Goal: Complete application form

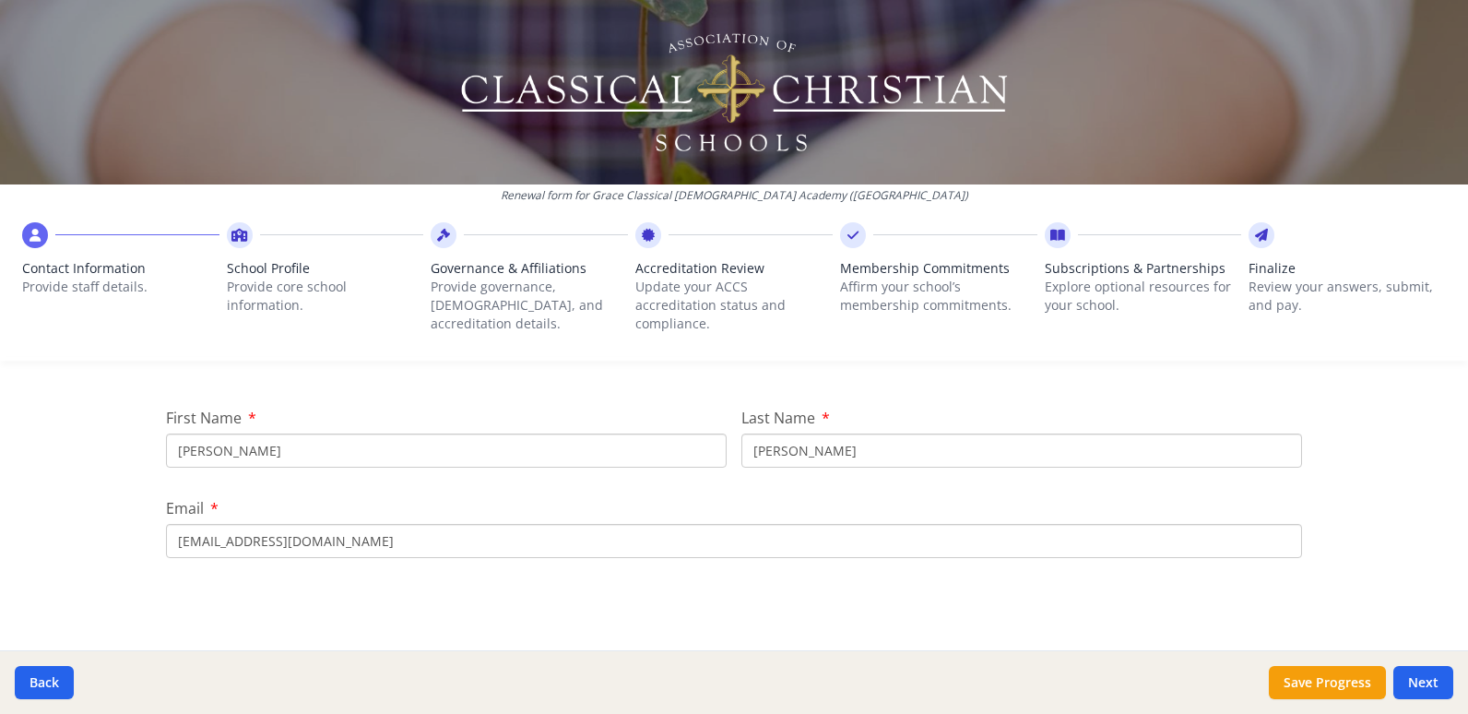
scroll to position [214, 0]
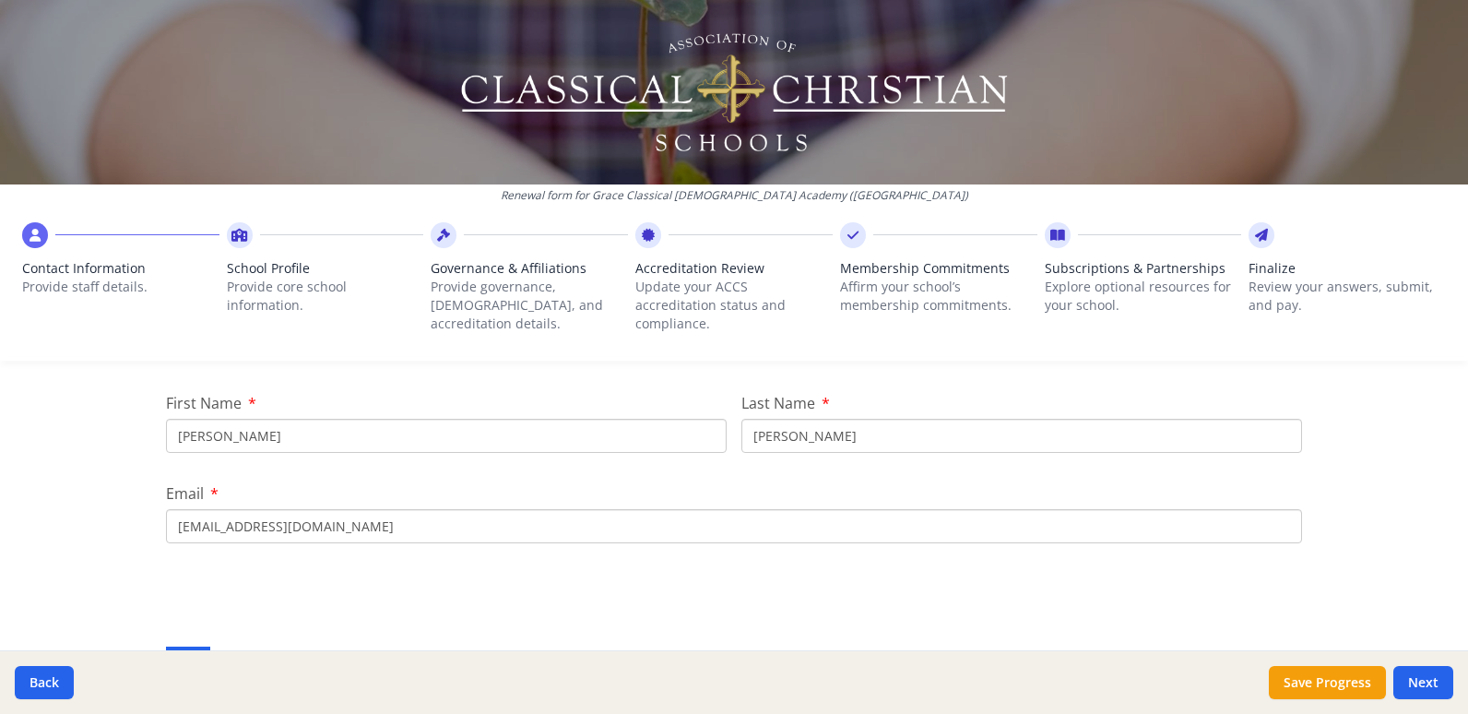
click at [217, 421] on input "John" at bounding box center [446, 436] width 561 height 34
type input "J"
type input "Glenn"
click at [845, 427] on input "DeSario" at bounding box center [1021, 436] width 561 height 34
type input "D"
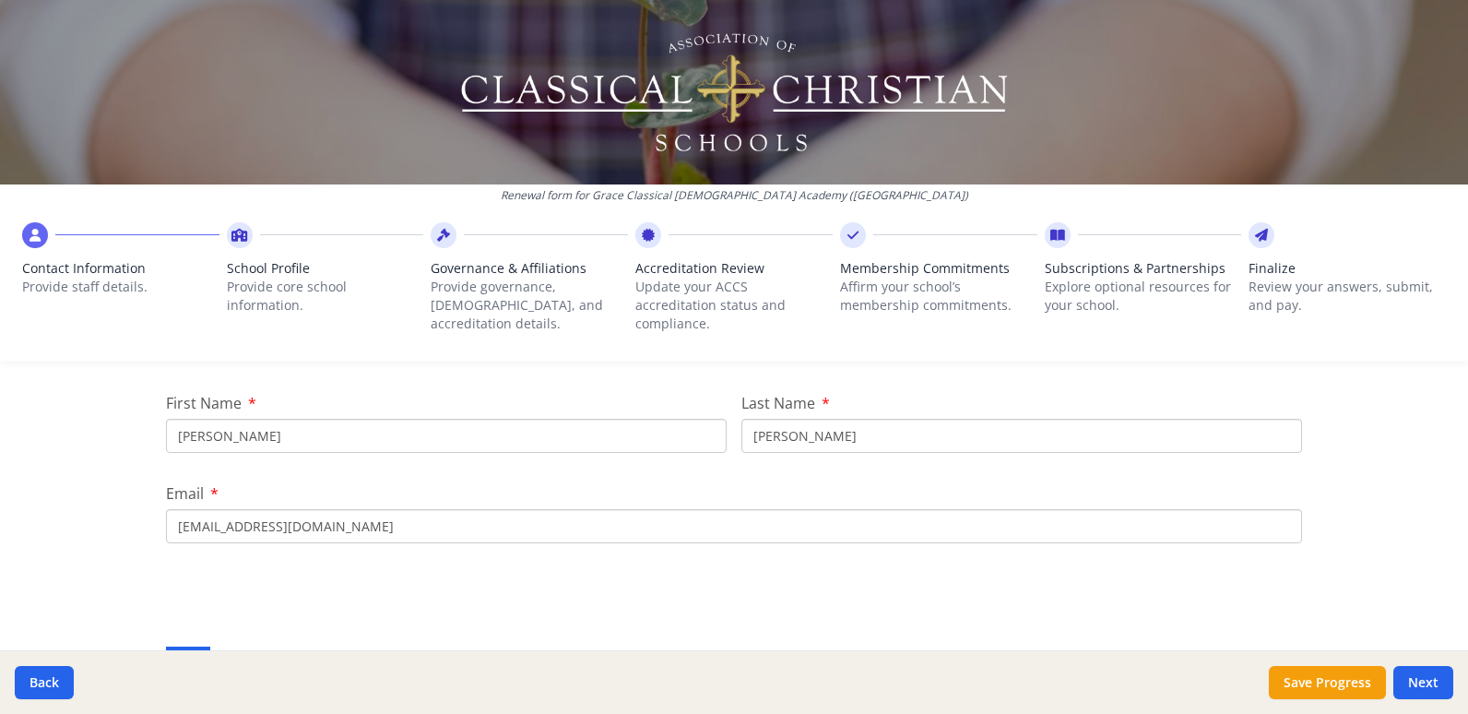
type input "Hoshauer"
click at [353, 509] on input "jdesario@graceclassical.com" at bounding box center [734, 526] width 1136 height 34
click at [215, 509] on input "jdesario@graceclassical.com" at bounding box center [734, 526] width 1136 height 34
click at [219, 514] on input "jdesario@graceclassical.com" at bounding box center [734, 526] width 1136 height 34
type input "ghoshauer@graceclassical.com"
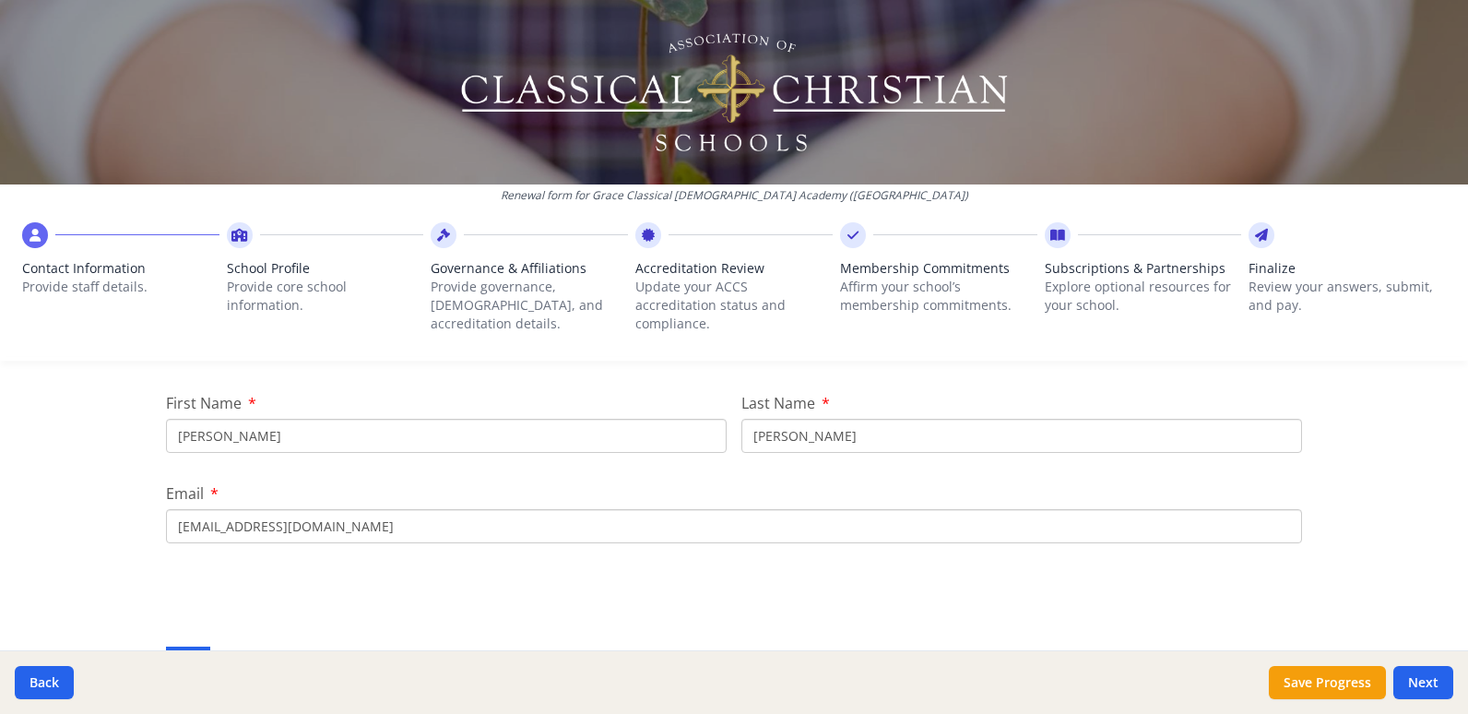
click at [404, 574] on div "Key Contacts and Staff Please update the information for your schools key conta…" at bounding box center [734, 685] width 1136 height 225
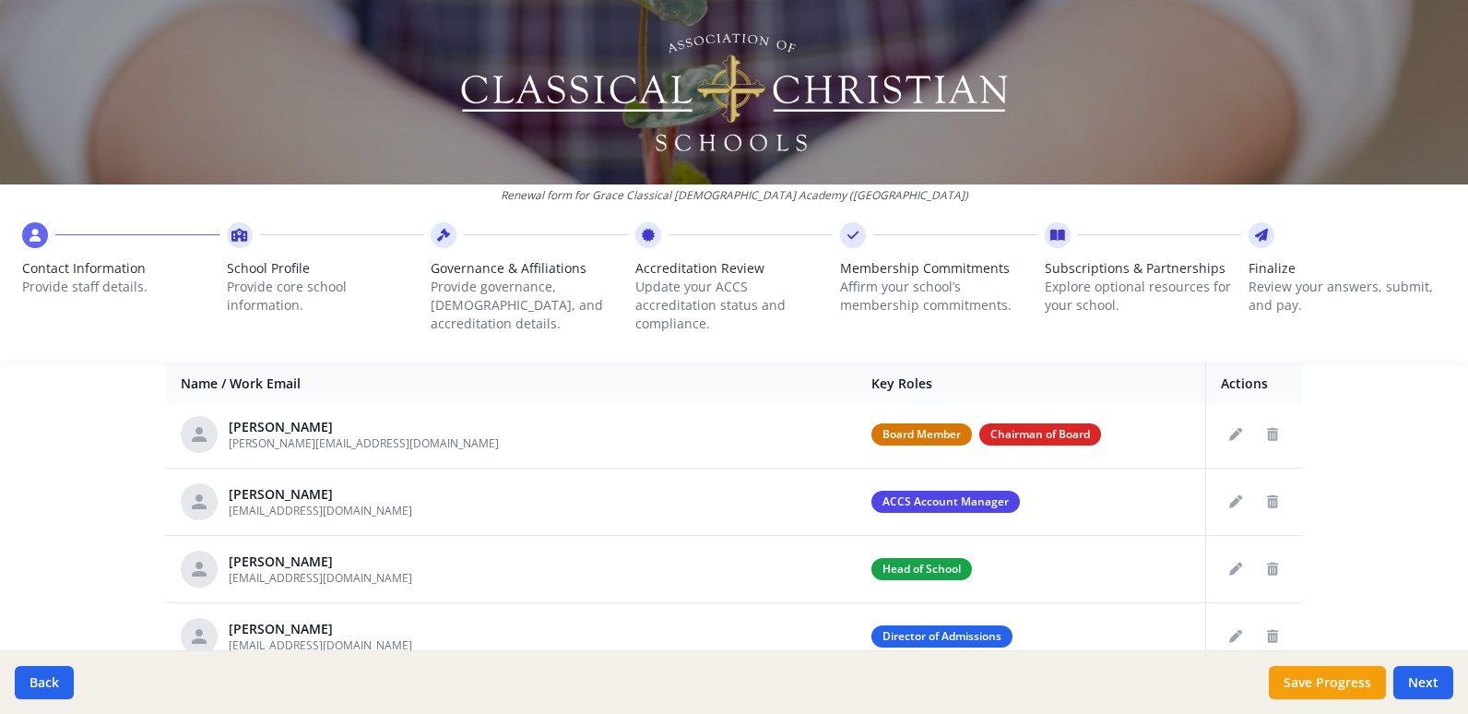
scroll to position [756, 0]
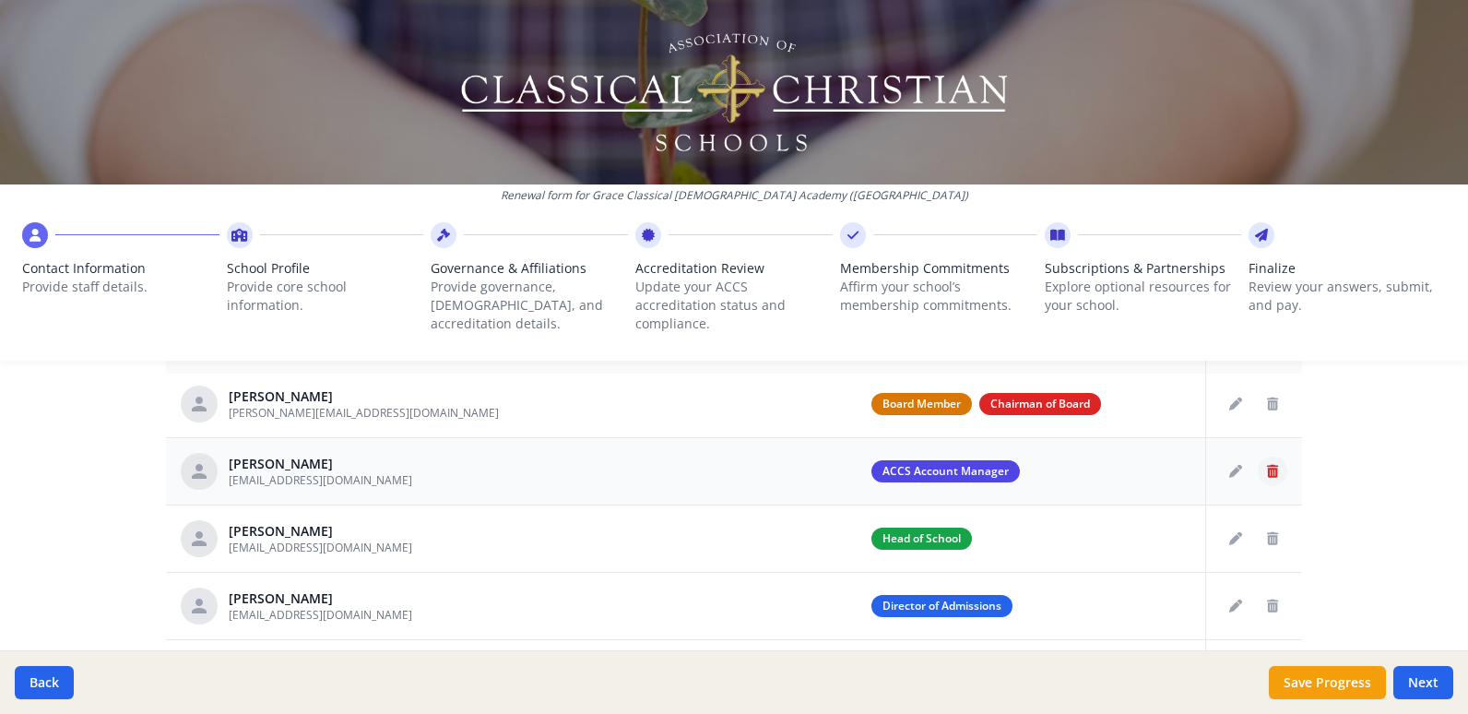
click at [1267, 465] on icon "Delete staff" at bounding box center [1272, 471] width 11 height 13
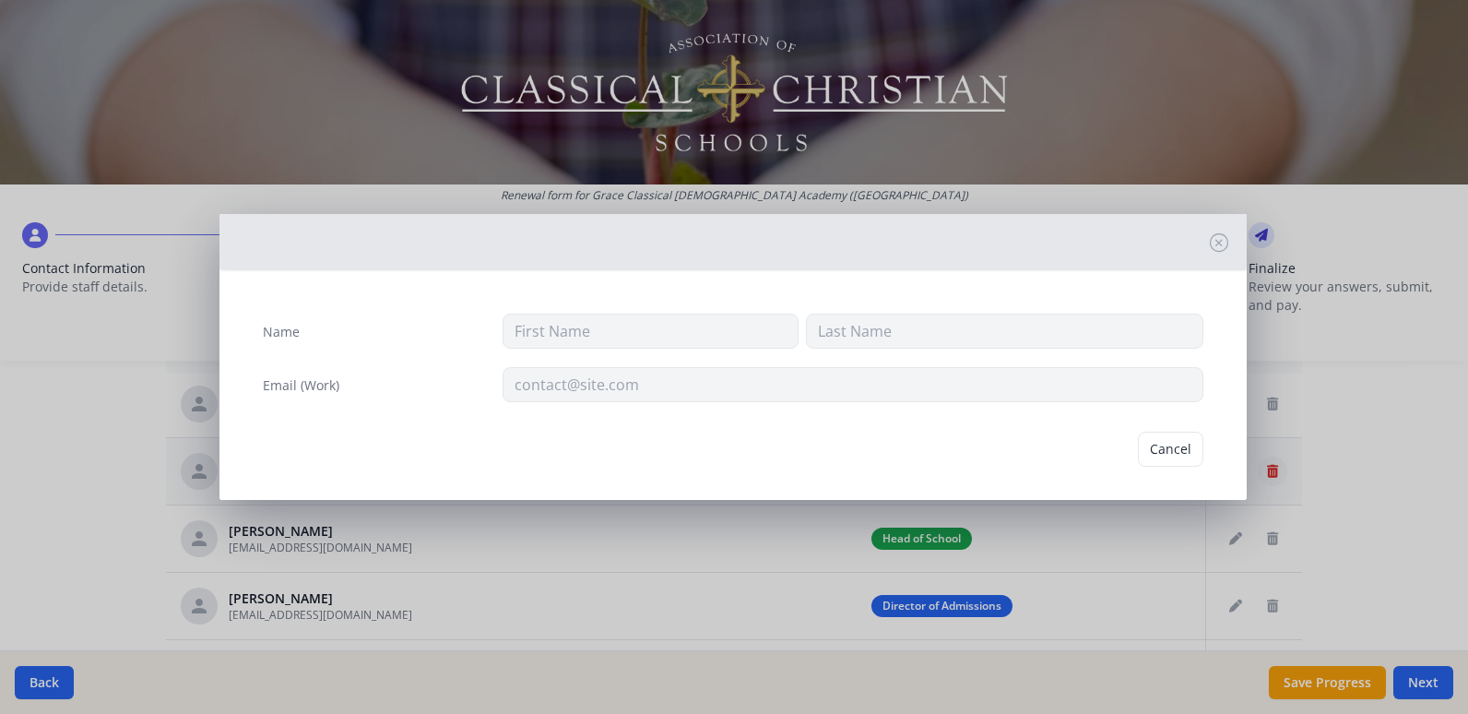
type input "John"
type input "DeSario"
type input "jdesario@graceclassical.com"
click at [1159, 455] on button "Delete" at bounding box center [1172, 449] width 64 height 35
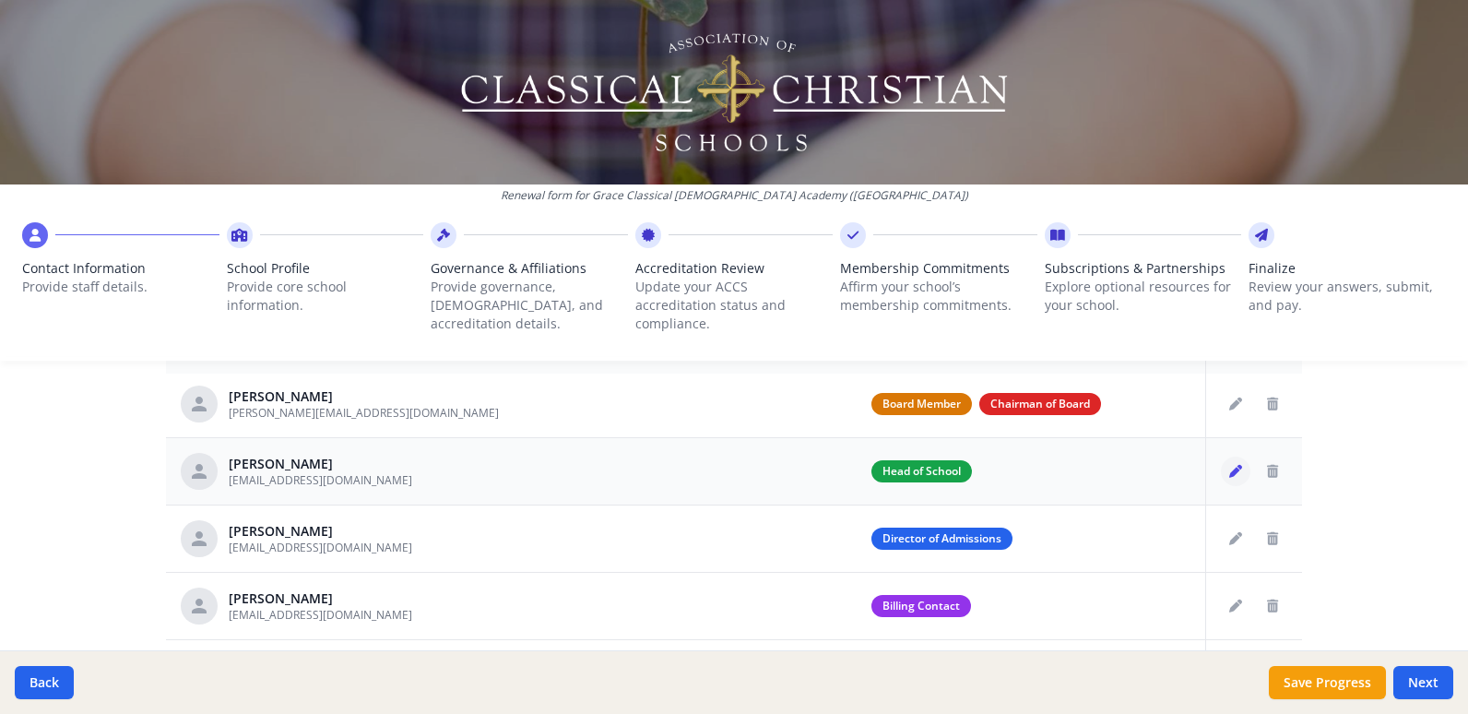
click at [1229, 465] on icon "Edit staff" at bounding box center [1235, 471] width 13 height 13
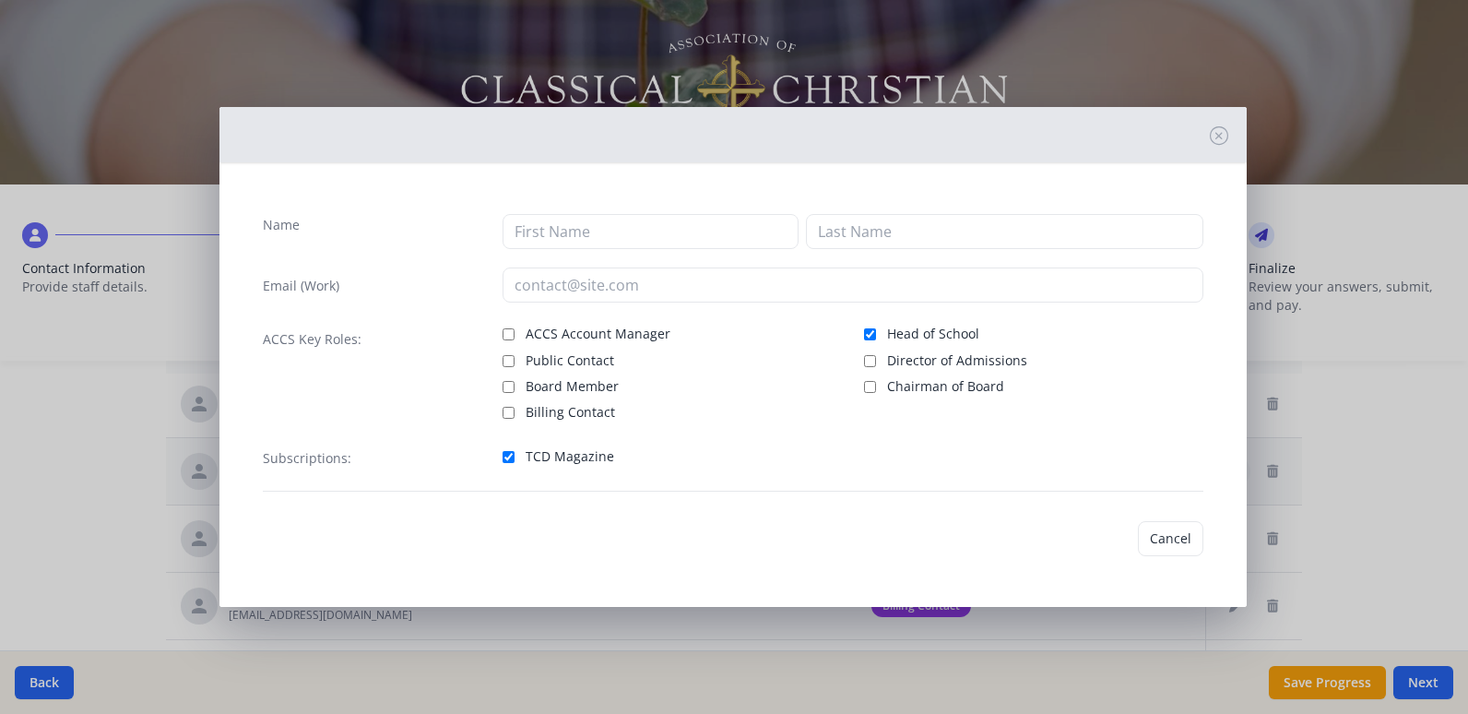
type input "Glenn"
type input "Hoshauer"
type input "Ghoshauer@graceclassical.com"
checkbox input "true"
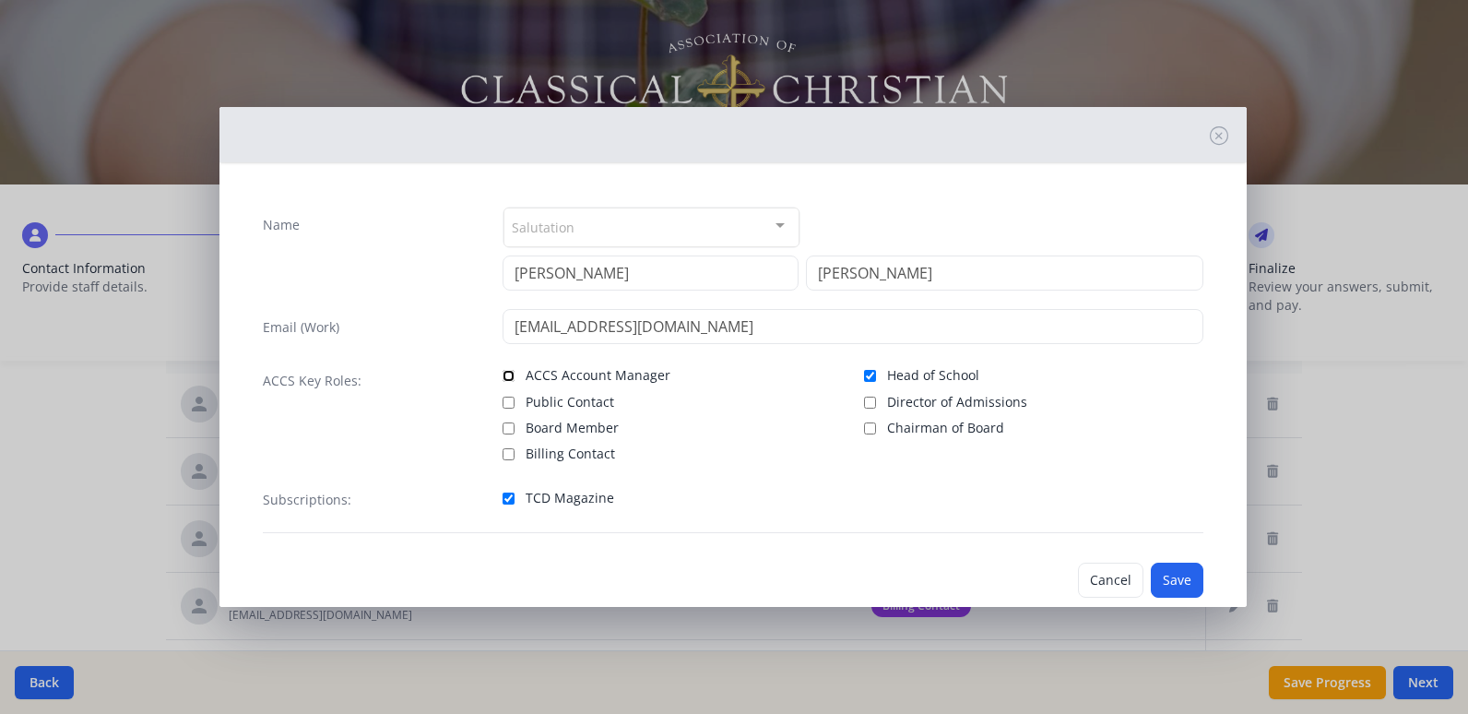
click at [503, 373] on input "ACCS Account Manager" at bounding box center [509, 376] width 12 height 12
checkbox input "true"
click at [1166, 574] on button "Save" at bounding box center [1177, 579] width 53 height 35
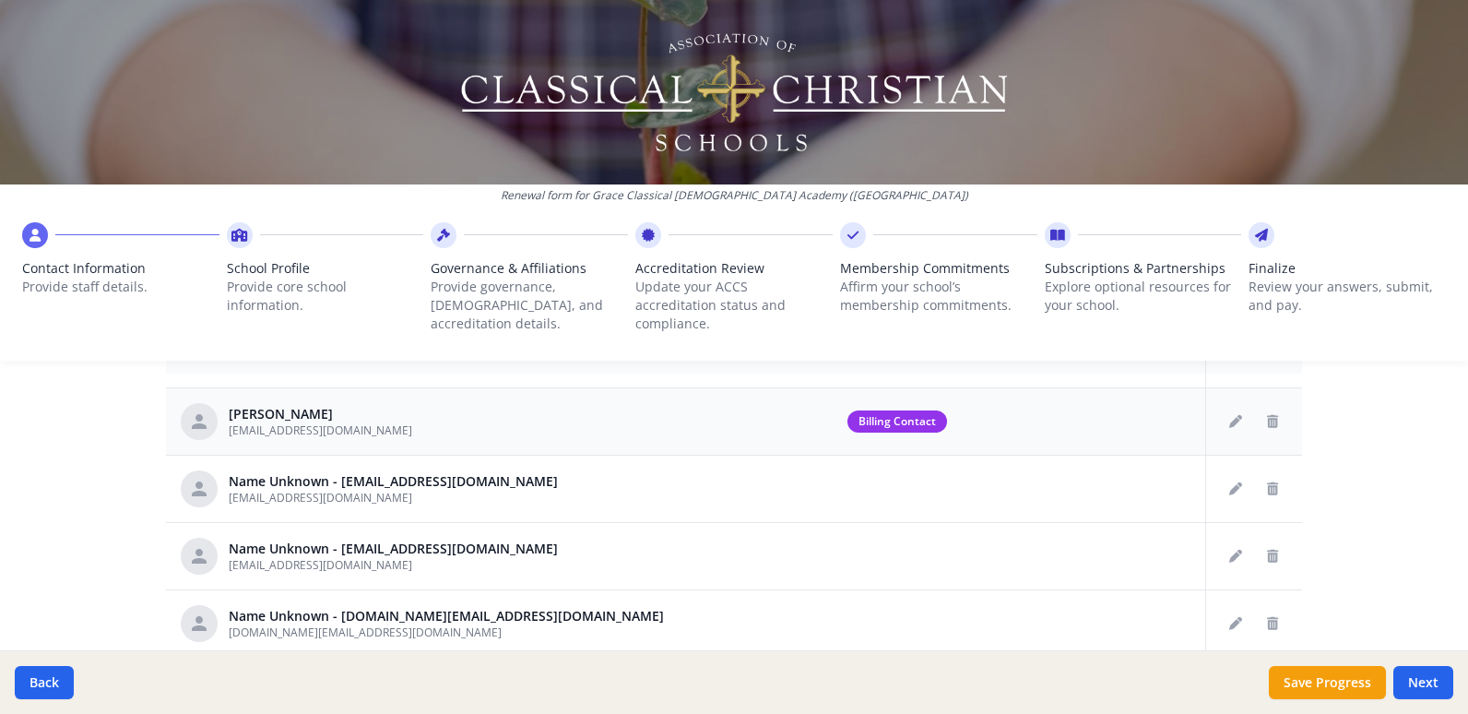
scroll to position [196, 0]
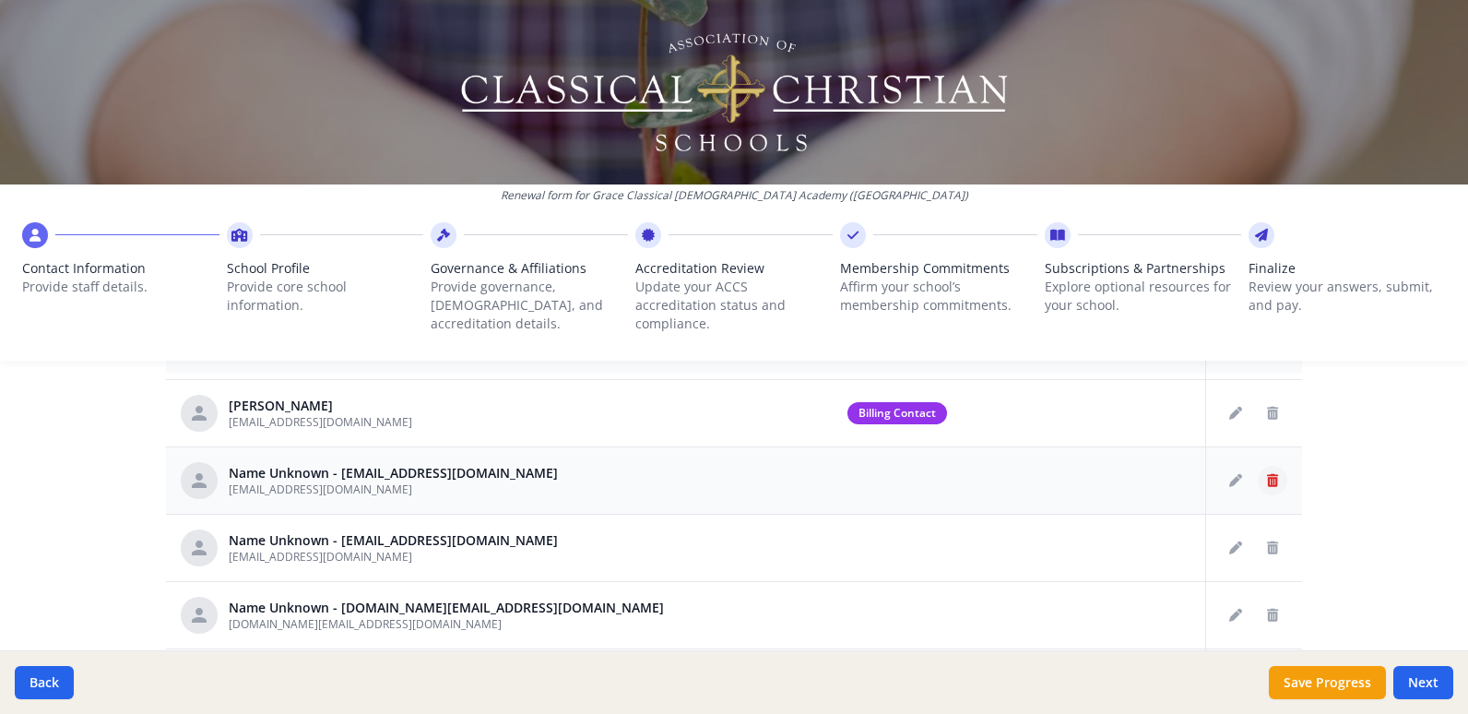
click at [1267, 474] on icon "Delete staff" at bounding box center [1272, 480] width 11 height 13
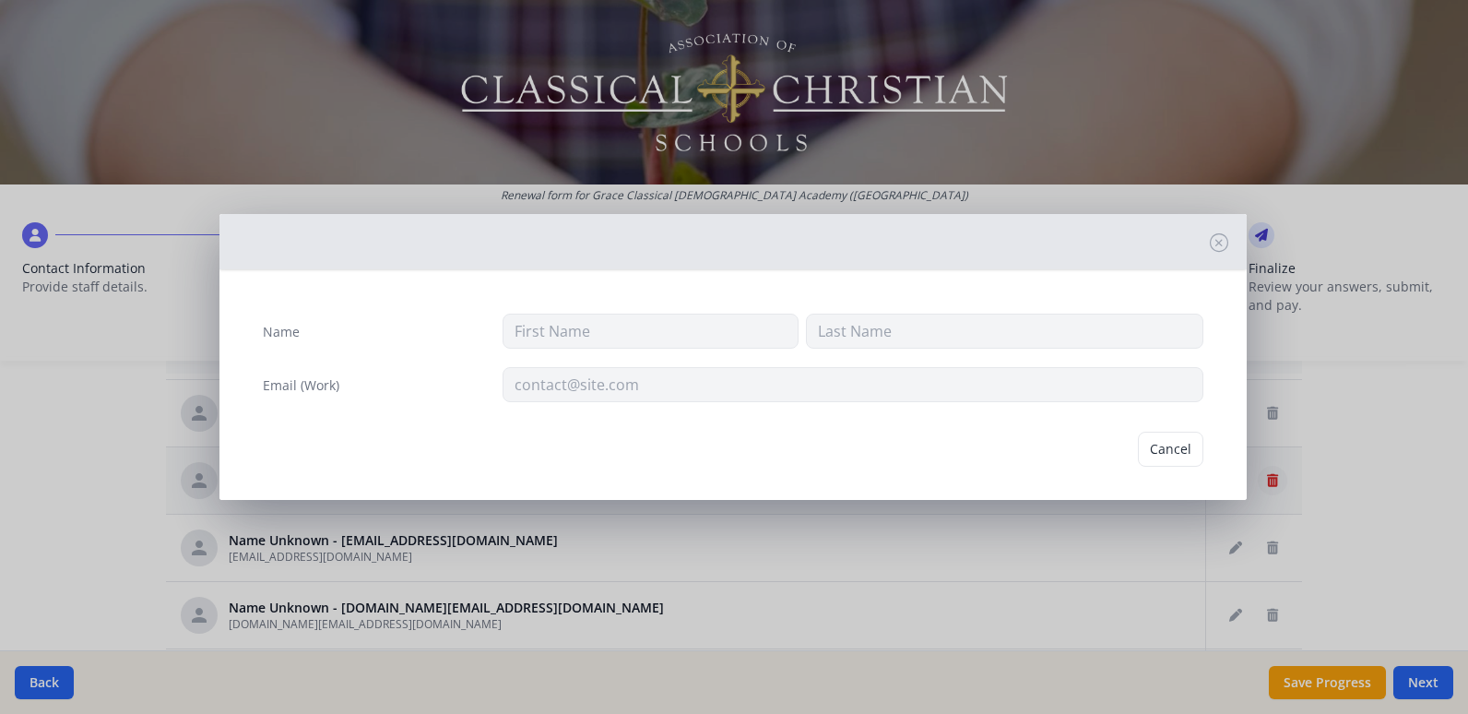
type input "tturner@graceclassical.com"
click at [1154, 446] on button "Delete" at bounding box center [1172, 449] width 64 height 35
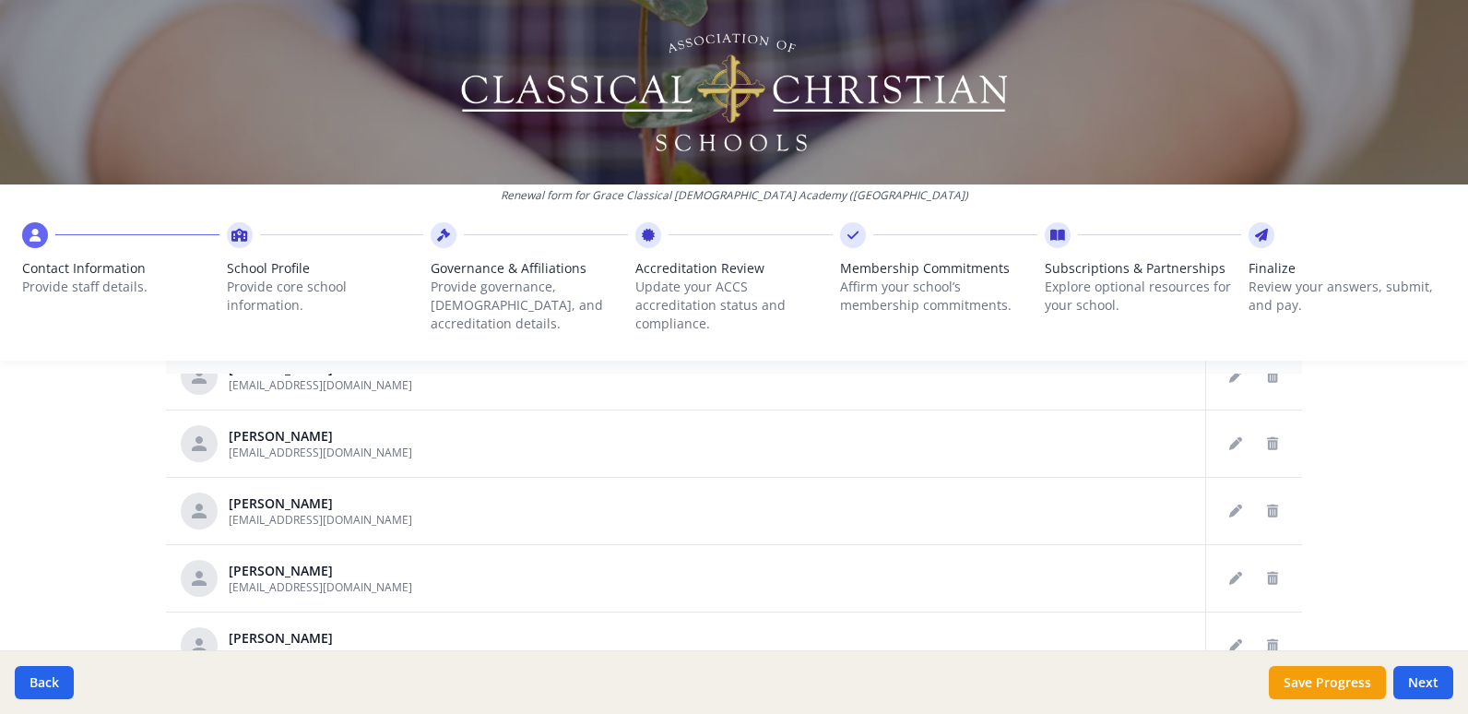
scroll to position [705, 0]
click at [1267, 503] on icon "Delete staff" at bounding box center [1272, 509] width 11 height 13
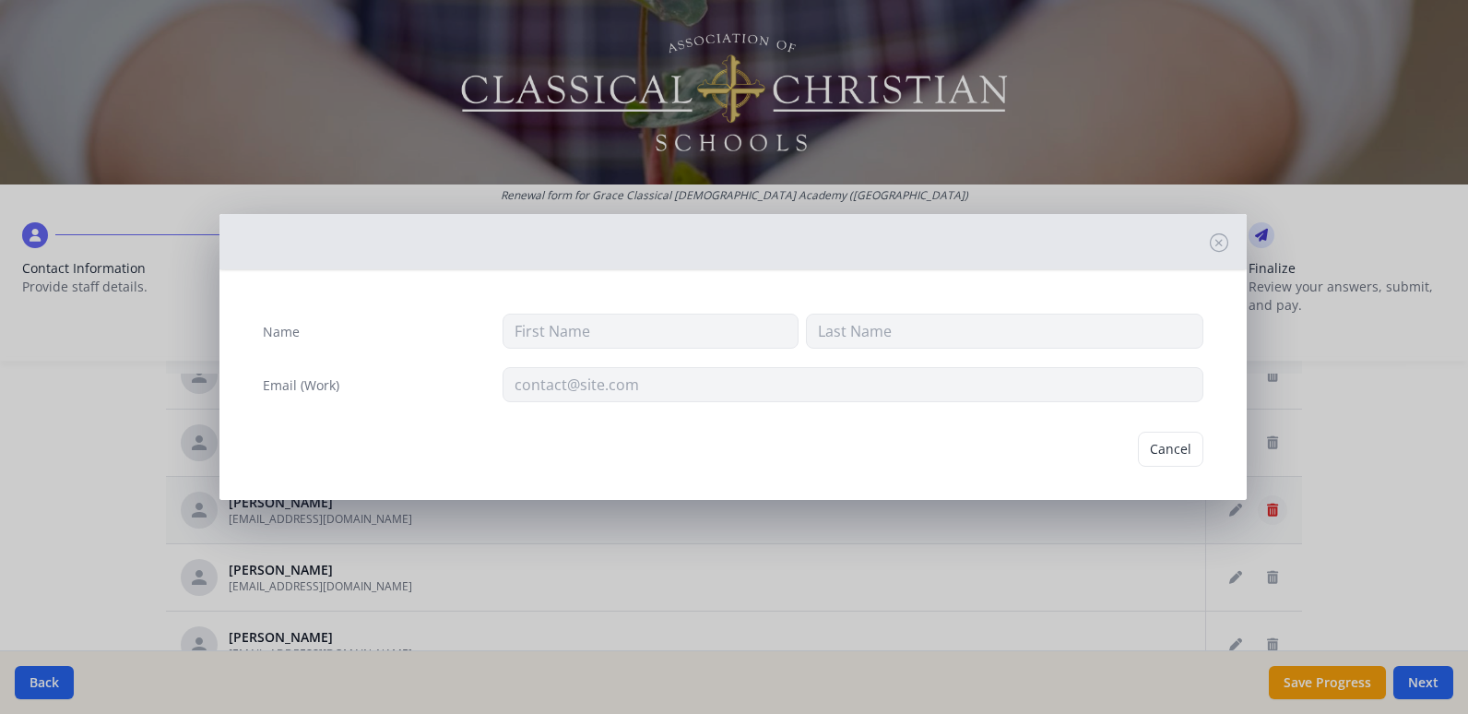
type input "Andrew"
type input "Helms"
type input "ahelms@graceclassical.com"
click at [1162, 447] on button "Delete" at bounding box center [1172, 449] width 64 height 35
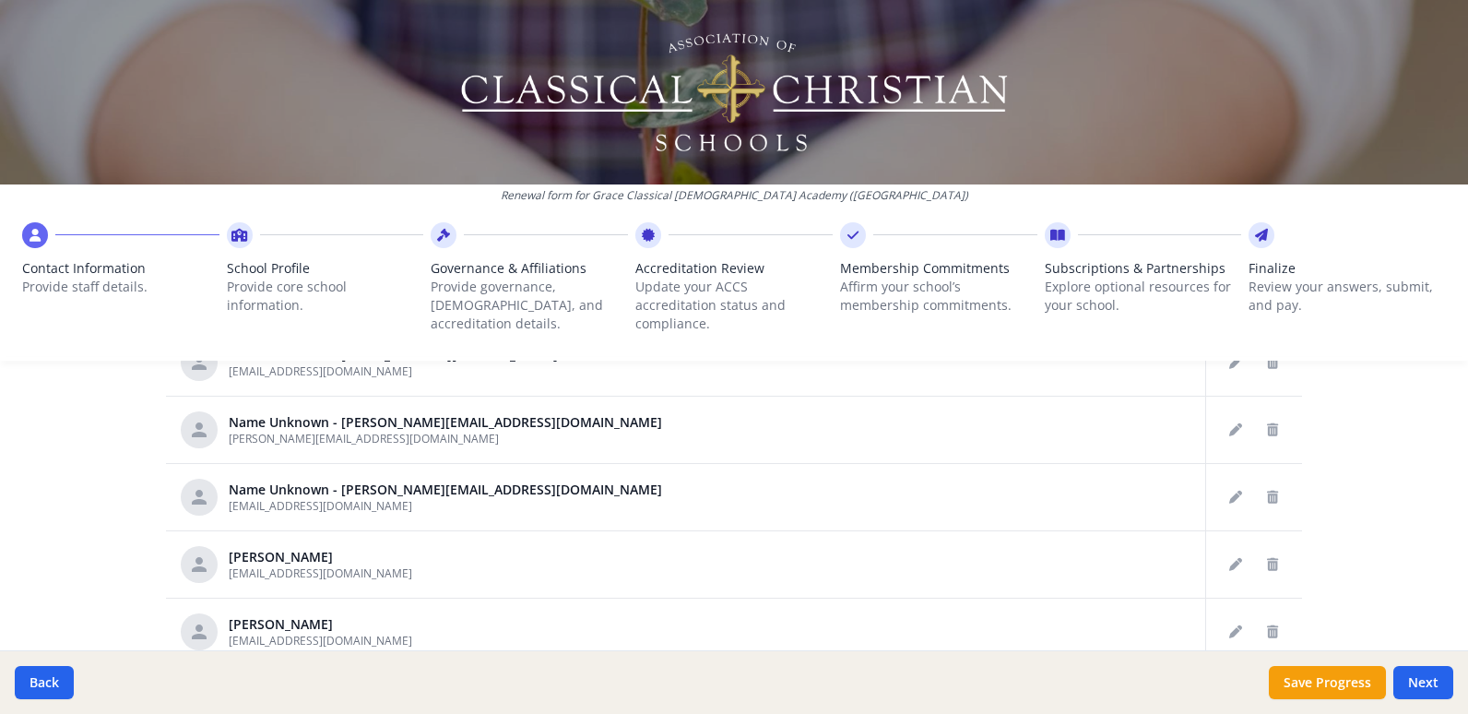
scroll to position [347, 0]
